Goal: Task Accomplishment & Management: Manage account settings

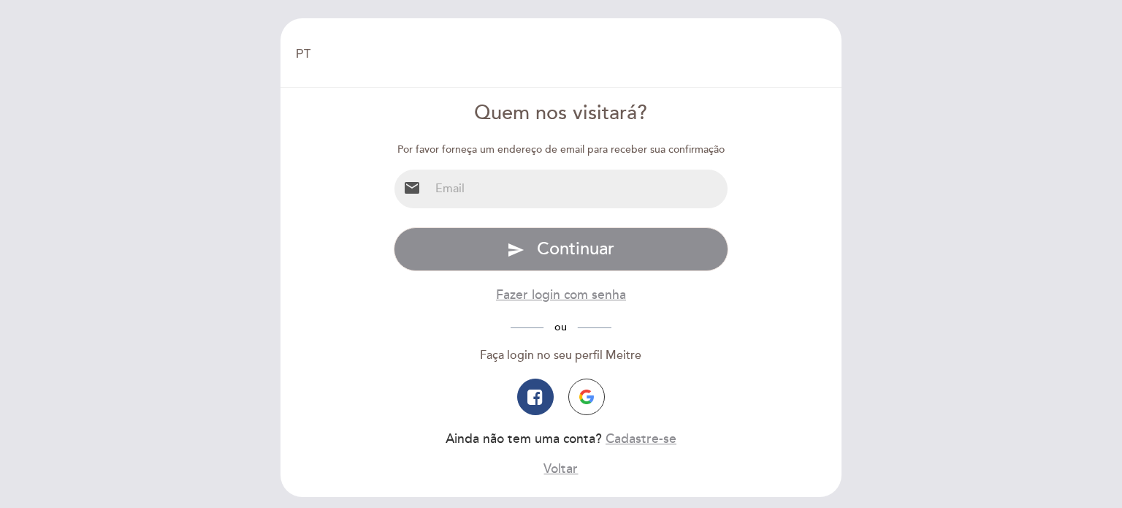
select select "pt"
click at [545, 186] on input "email" at bounding box center [579, 188] width 299 height 39
type input "[PERSON_NAME][EMAIL_ADDRESS][DOMAIN_NAME]"
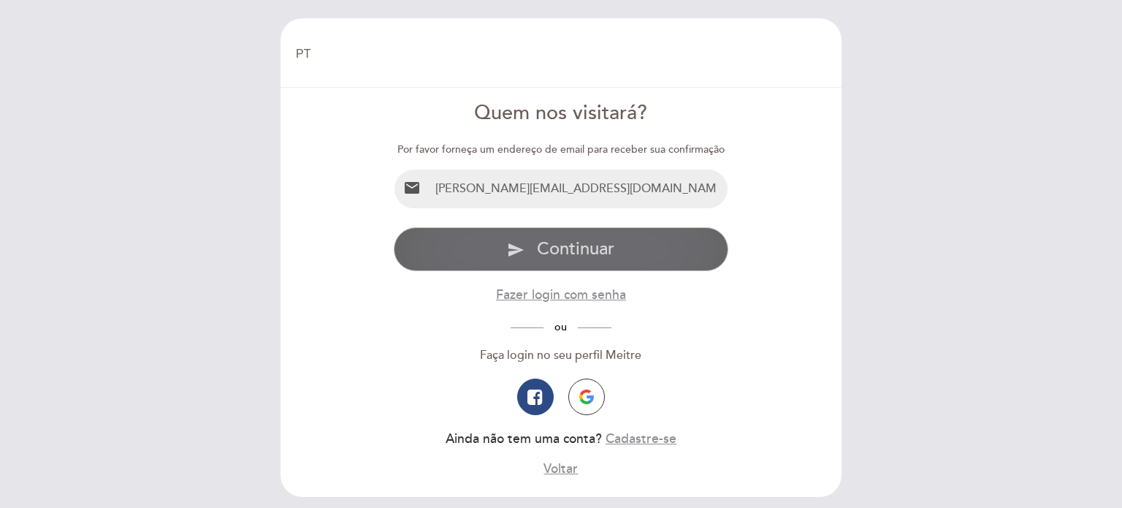
click at [608, 251] on span "Continuar" at bounding box center [575, 248] width 77 height 21
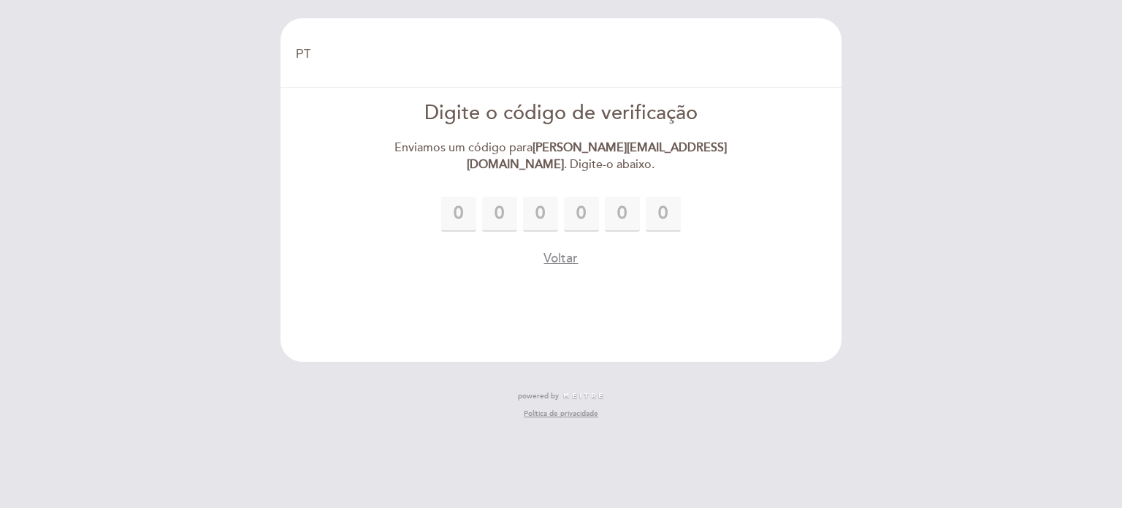
type input "3"
type input "0"
type input "2"
type input "6"
type input "9"
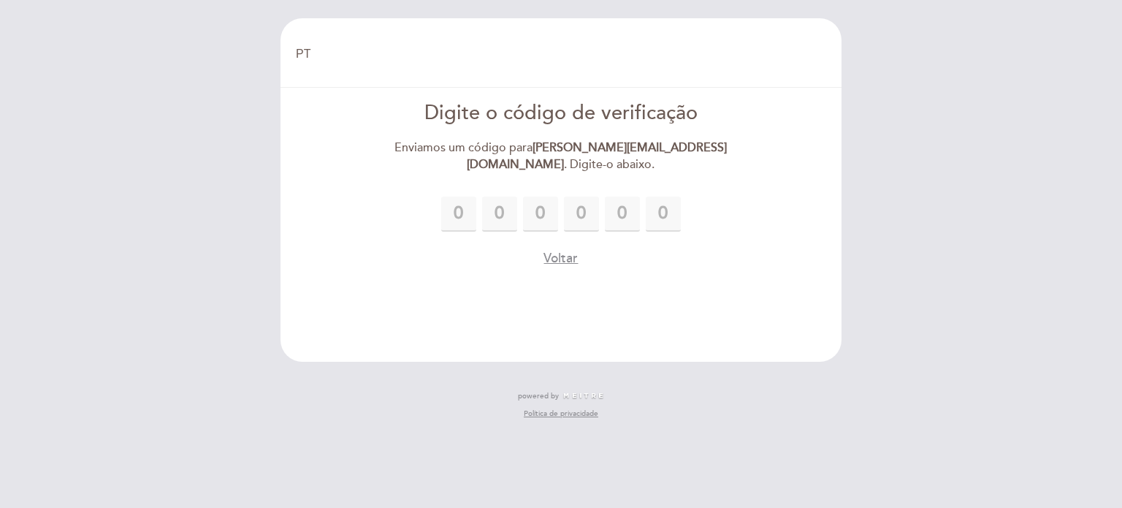
type input "1"
click at [559, 259] on button "Voltar" at bounding box center [560, 258] width 34 height 18
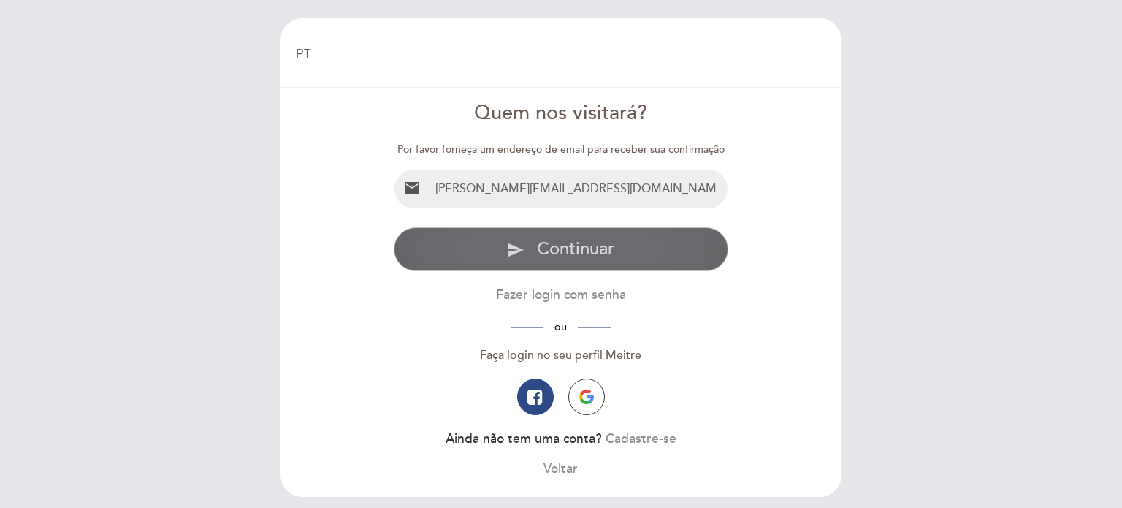
click at [593, 245] on span "Continuar" at bounding box center [575, 248] width 77 height 21
